Goal: Information Seeking & Learning: Learn about a topic

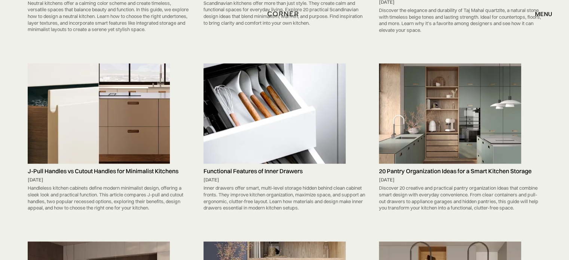
scroll to position [1765, 0]
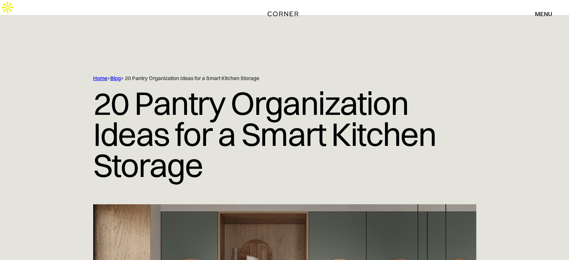
click at [540, 17] on div "menu" at bounding box center [543, 14] width 17 height 6
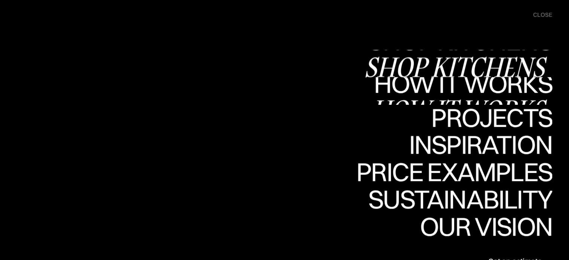
click at [449, 61] on link "Shop Kitchens Shop Kitchens" at bounding box center [458, 63] width 188 height 27
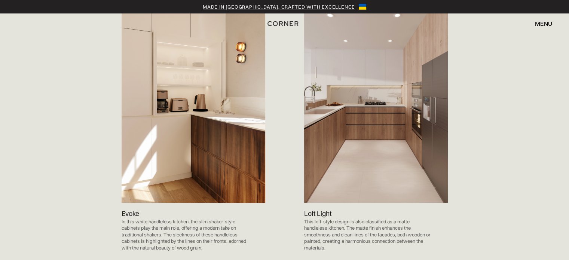
scroll to position [848, 0]
